Goal: Browse casually: Explore the website without a specific task or goal

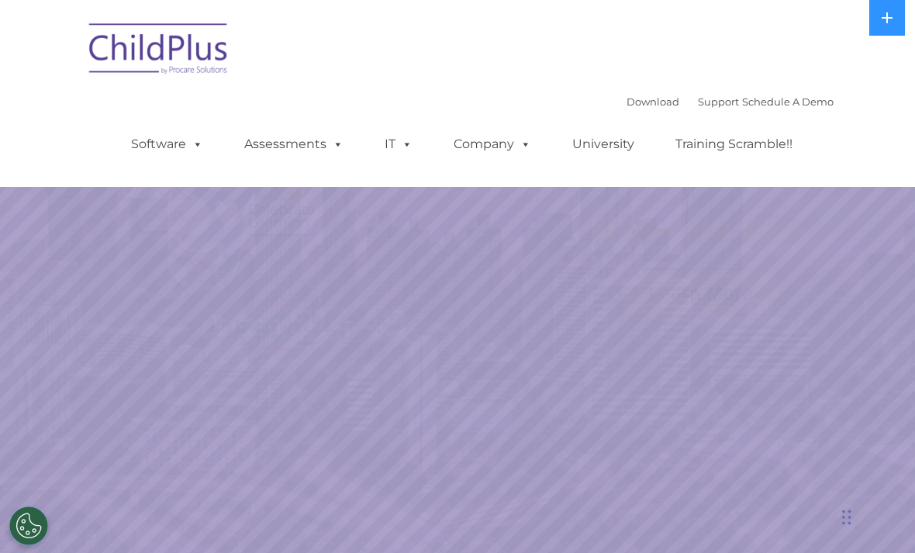
select select "MEDIUM"
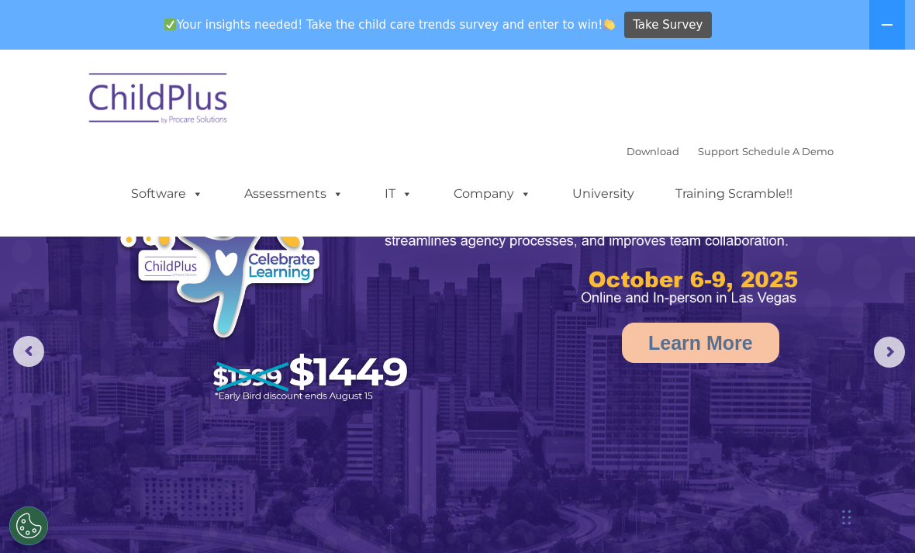
click at [189, 111] on img at bounding box center [158, 101] width 155 height 78
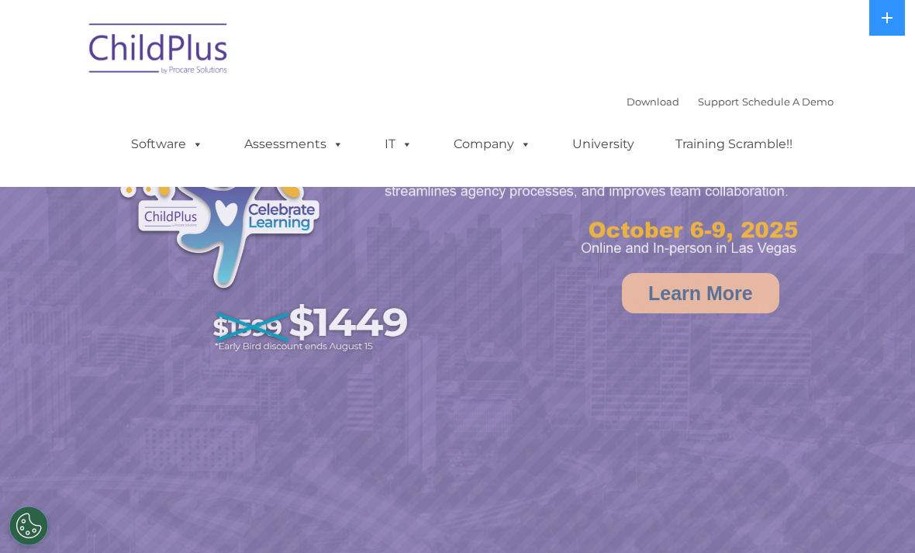
select select "MEDIUM"
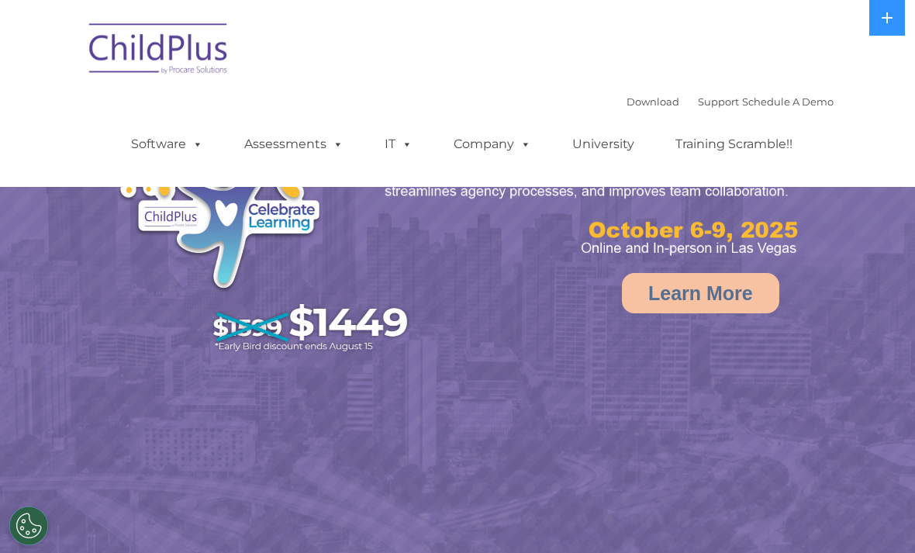
select select "MEDIUM"
